Goal: Task Accomplishment & Management: Manage account settings

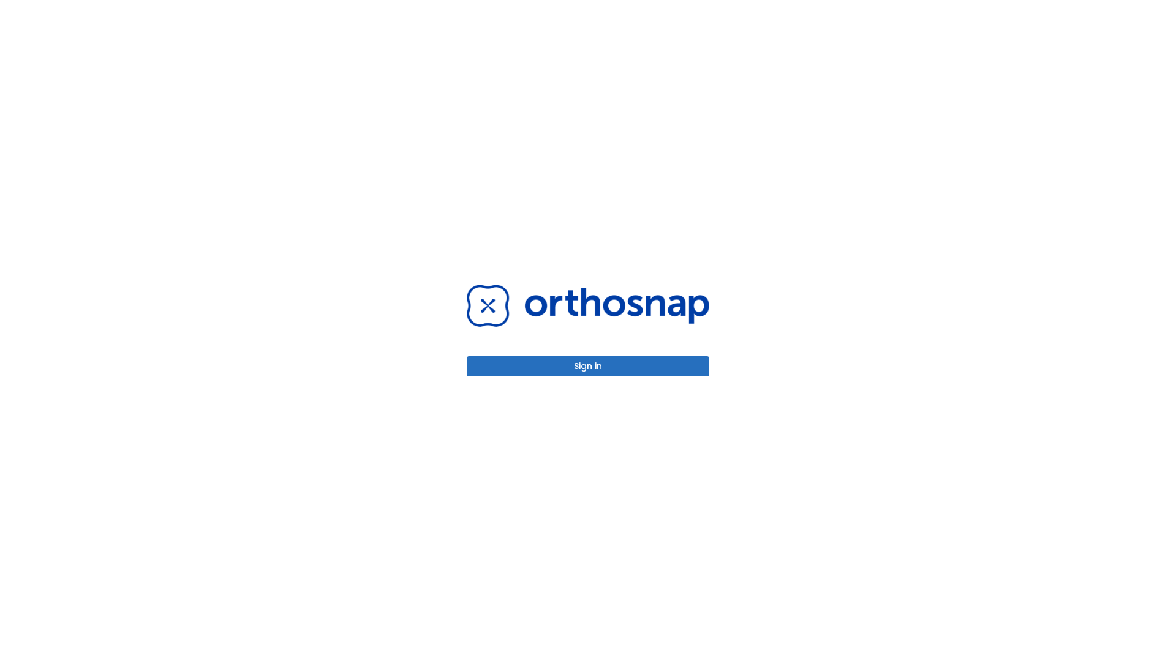
click at [588, 366] on button "Sign in" at bounding box center [588, 366] width 243 height 20
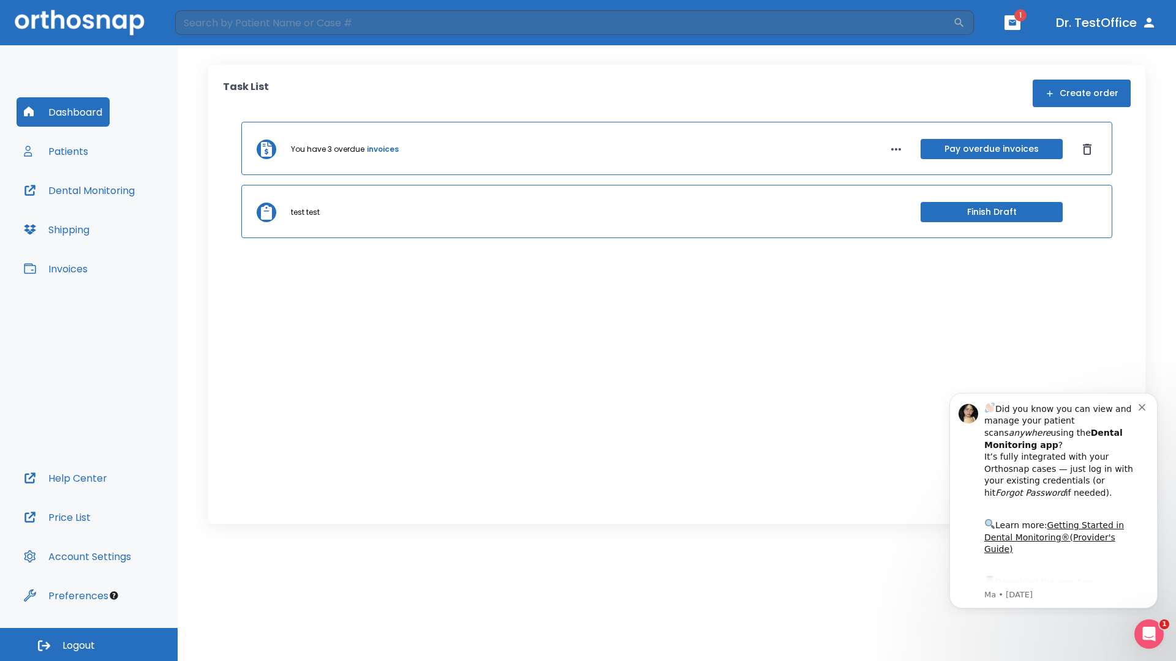
click at [89, 645] on span "Logout" at bounding box center [78, 645] width 32 height 13
